Goal: Transaction & Acquisition: Purchase product/service

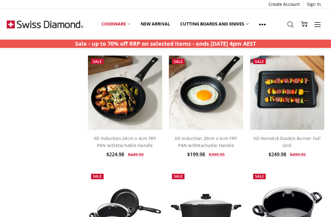
scroll to position [276, 0]
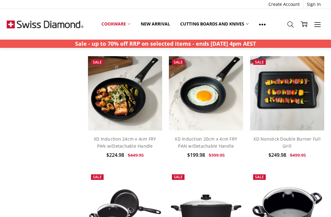
click at [207, 94] on img at bounding box center [206, 93] width 74 height 74
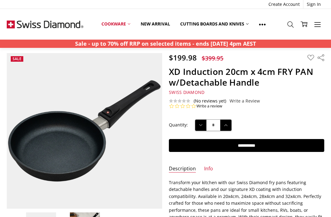
scroll to position [7, 0]
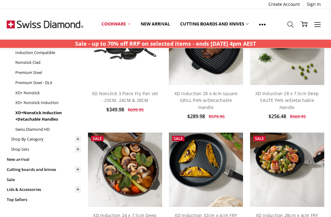
scroll to position [73, 0]
